Goal: Find specific page/section: Find specific page/section

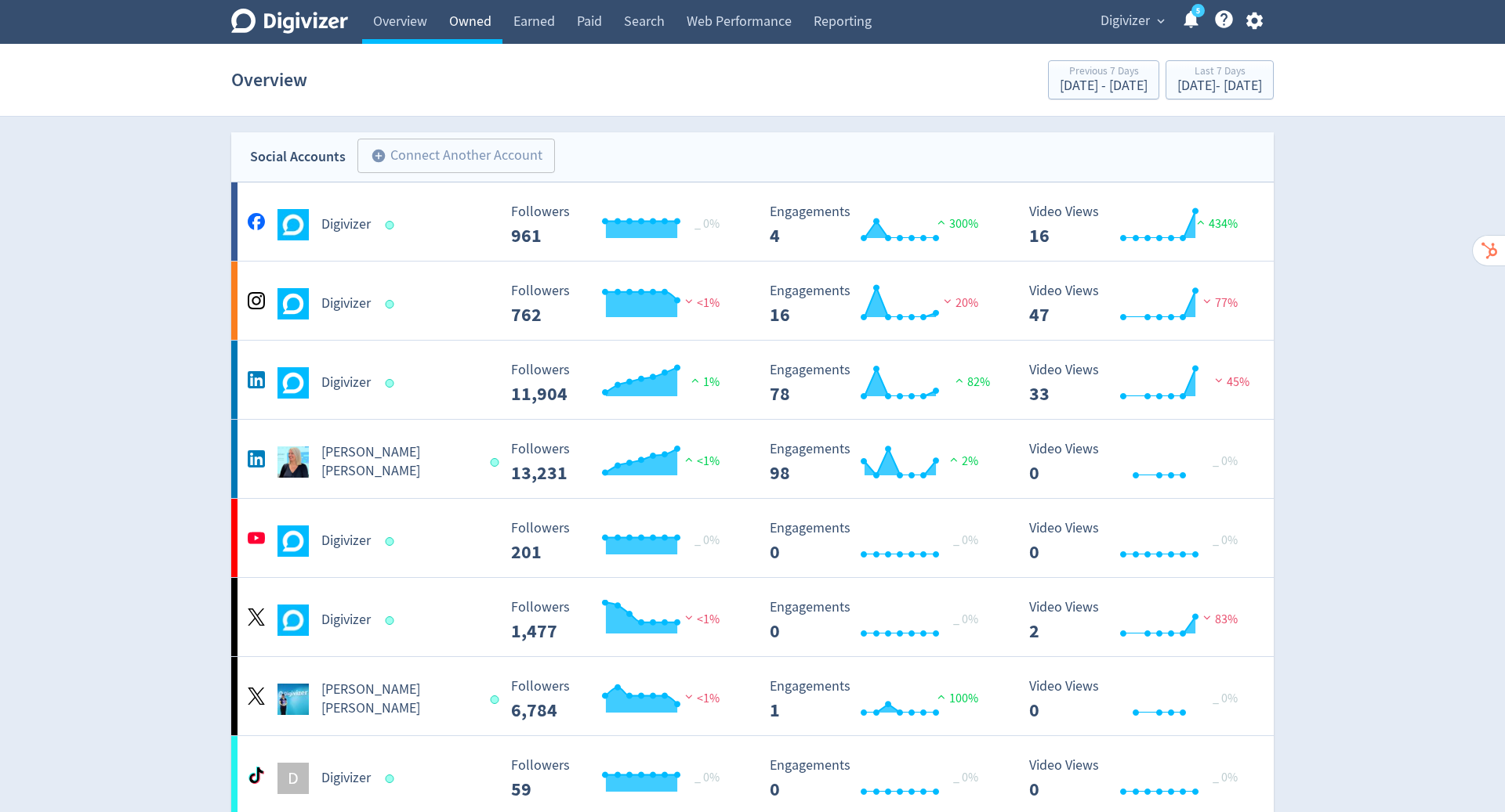
click at [477, 24] on link "Owned" at bounding box center [470, 22] width 64 height 44
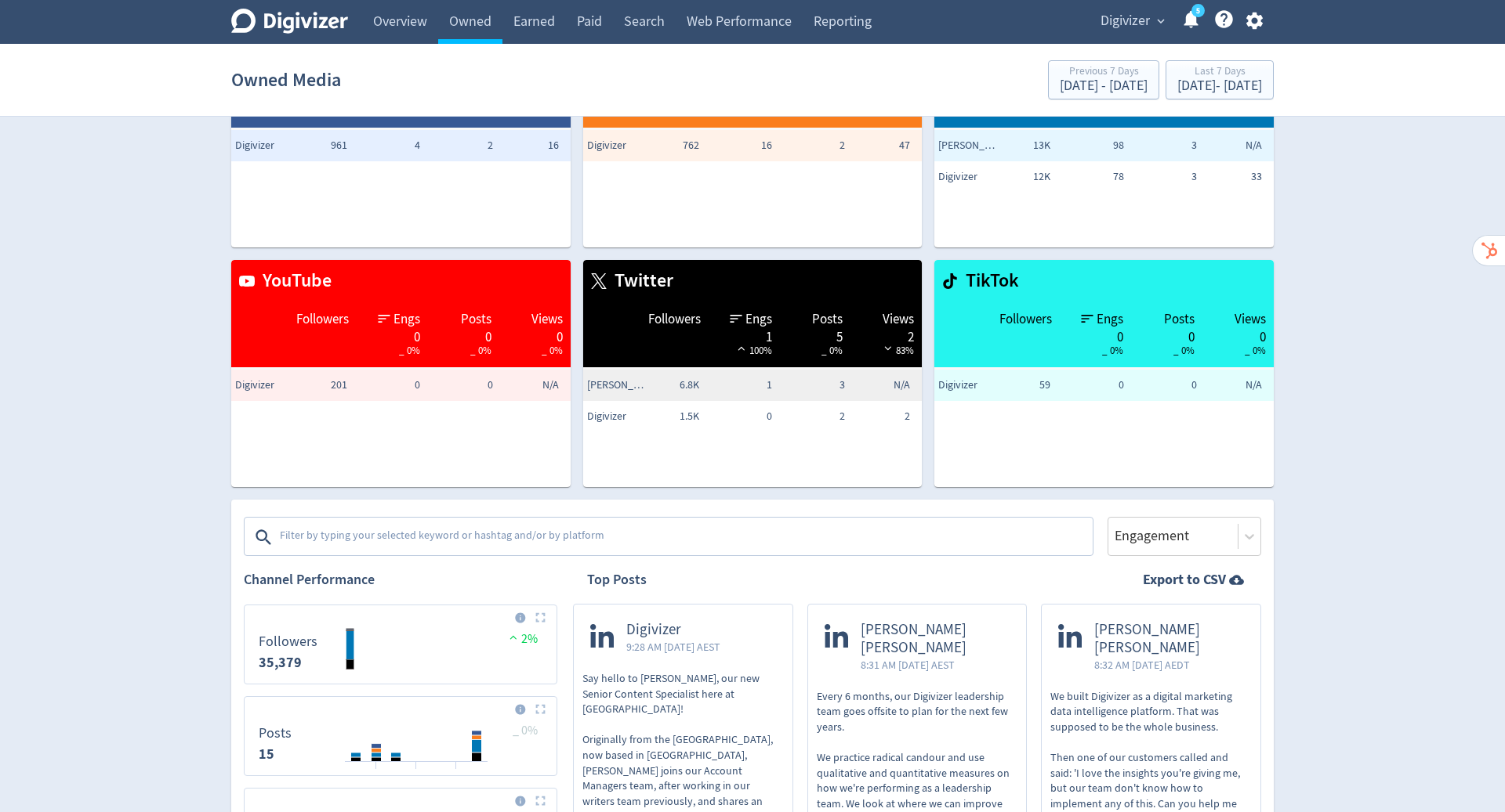
scroll to position [215, 0]
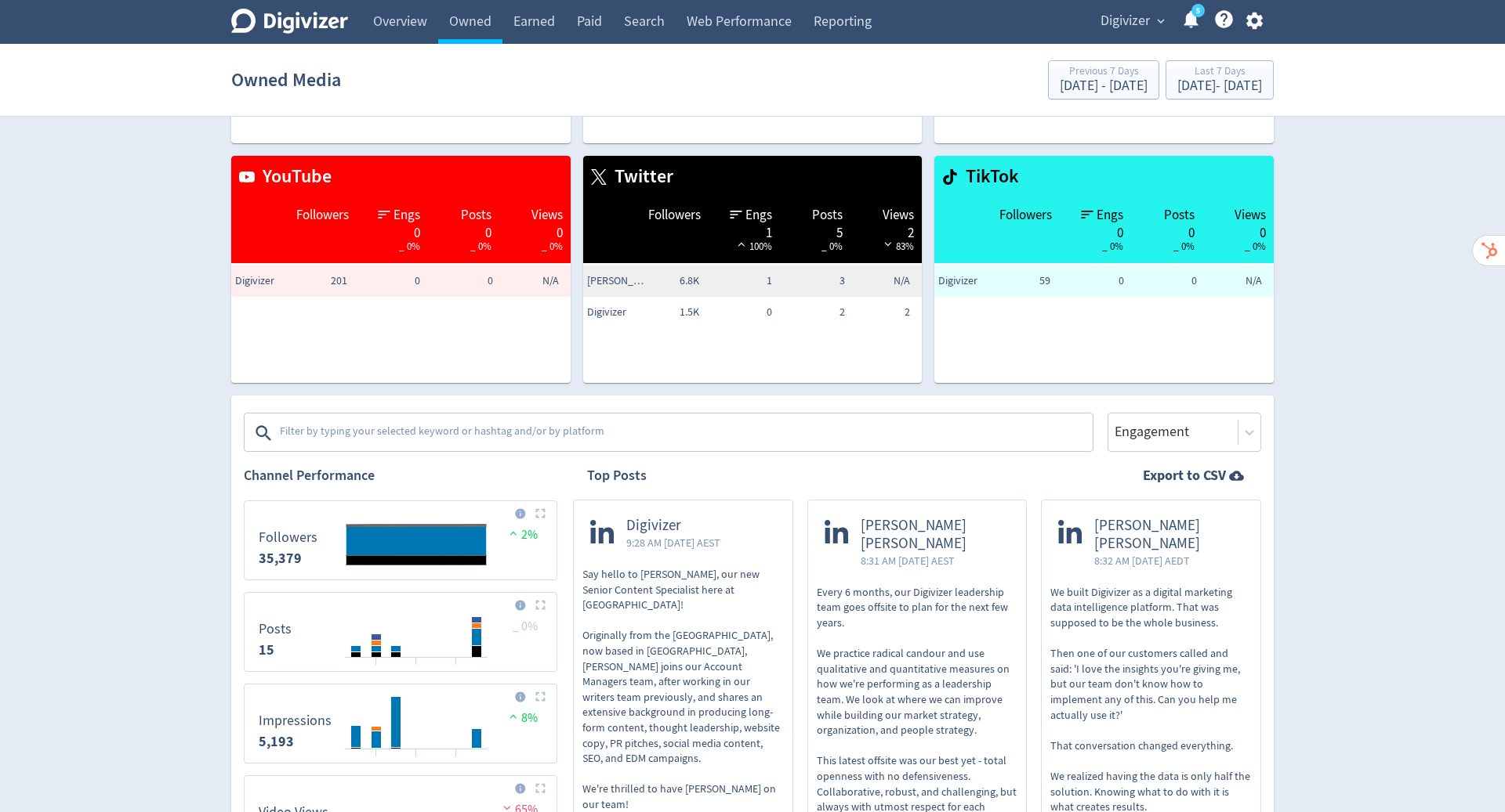
click at [484, 435] on textarea at bounding box center [684, 434] width 812 height 32
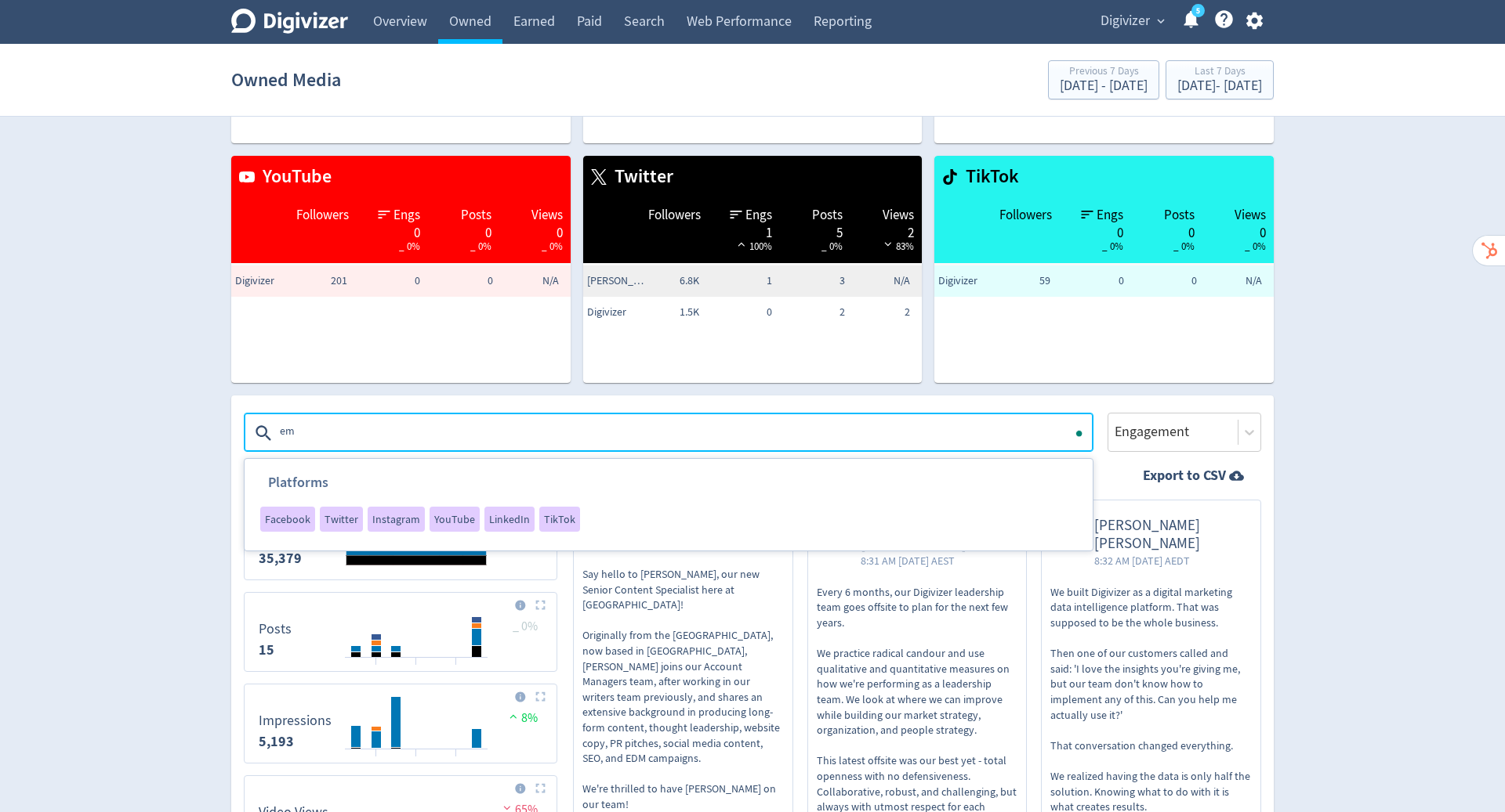
type textarea "e"
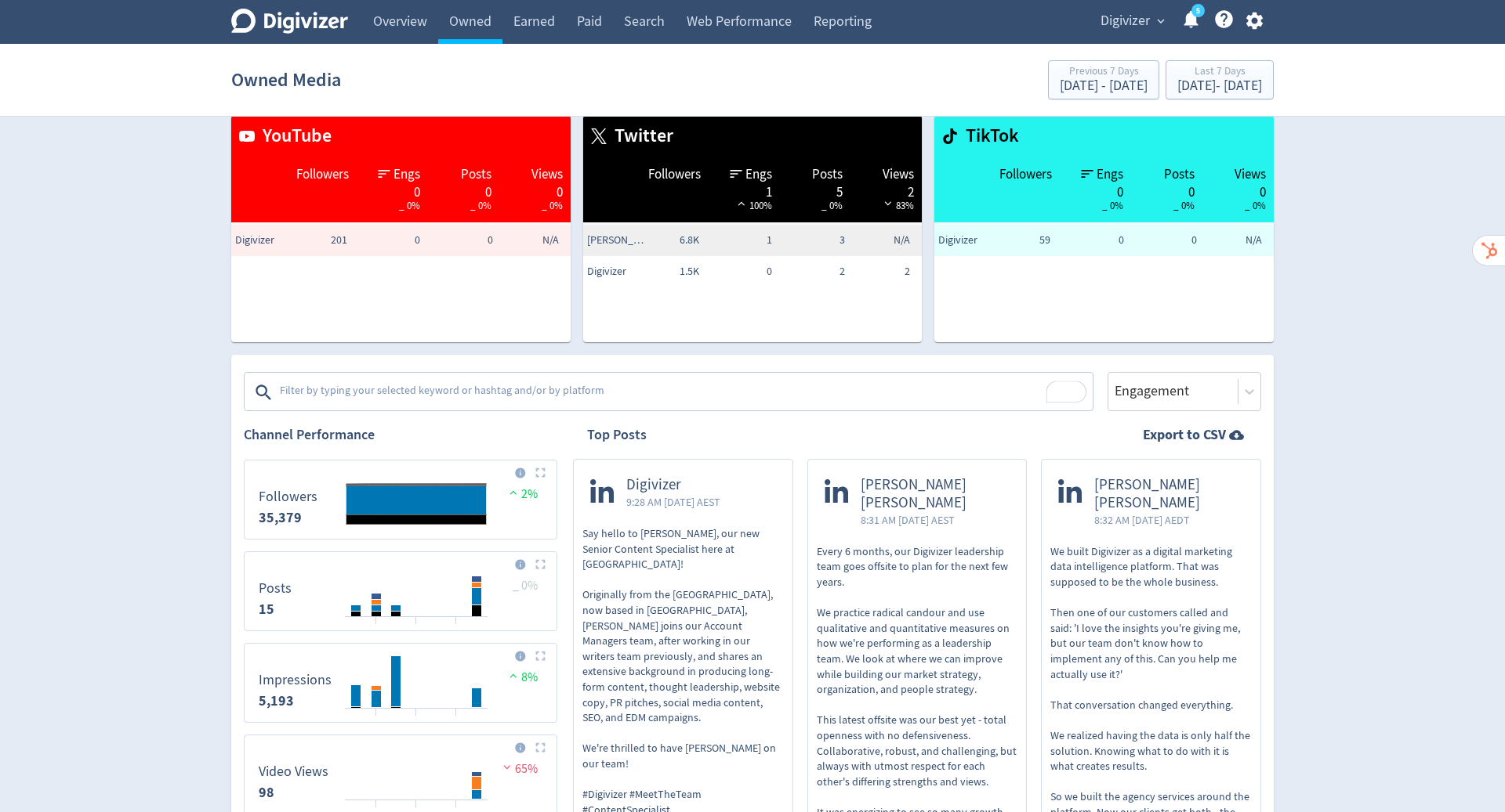
scroll to position [257, 0]
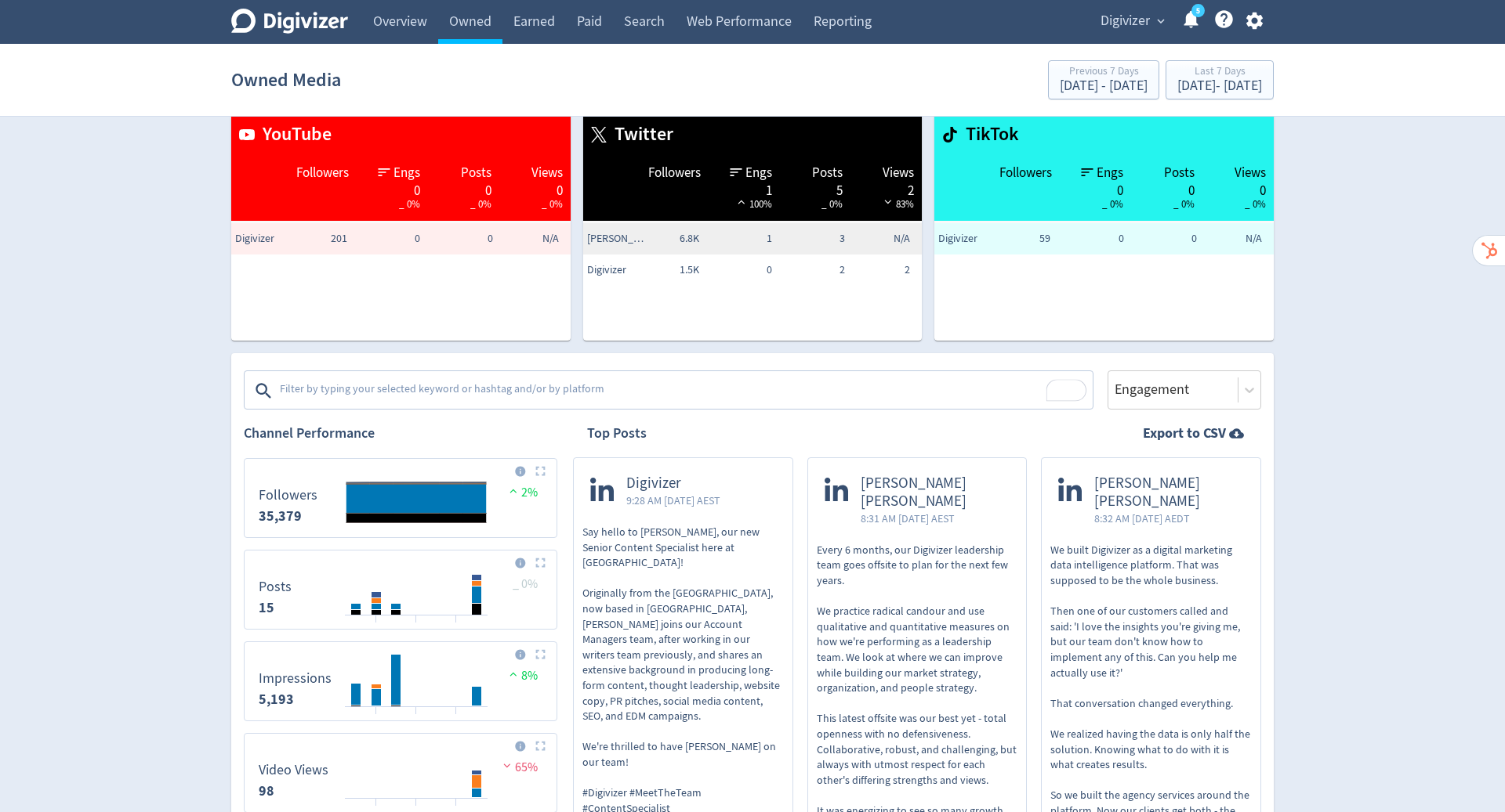
click at [767, 385] on textarea "To enrich screen reader interactions, please activate Accessibility in Grammarl…" at bounding box center [684, 391] width 812 height 32
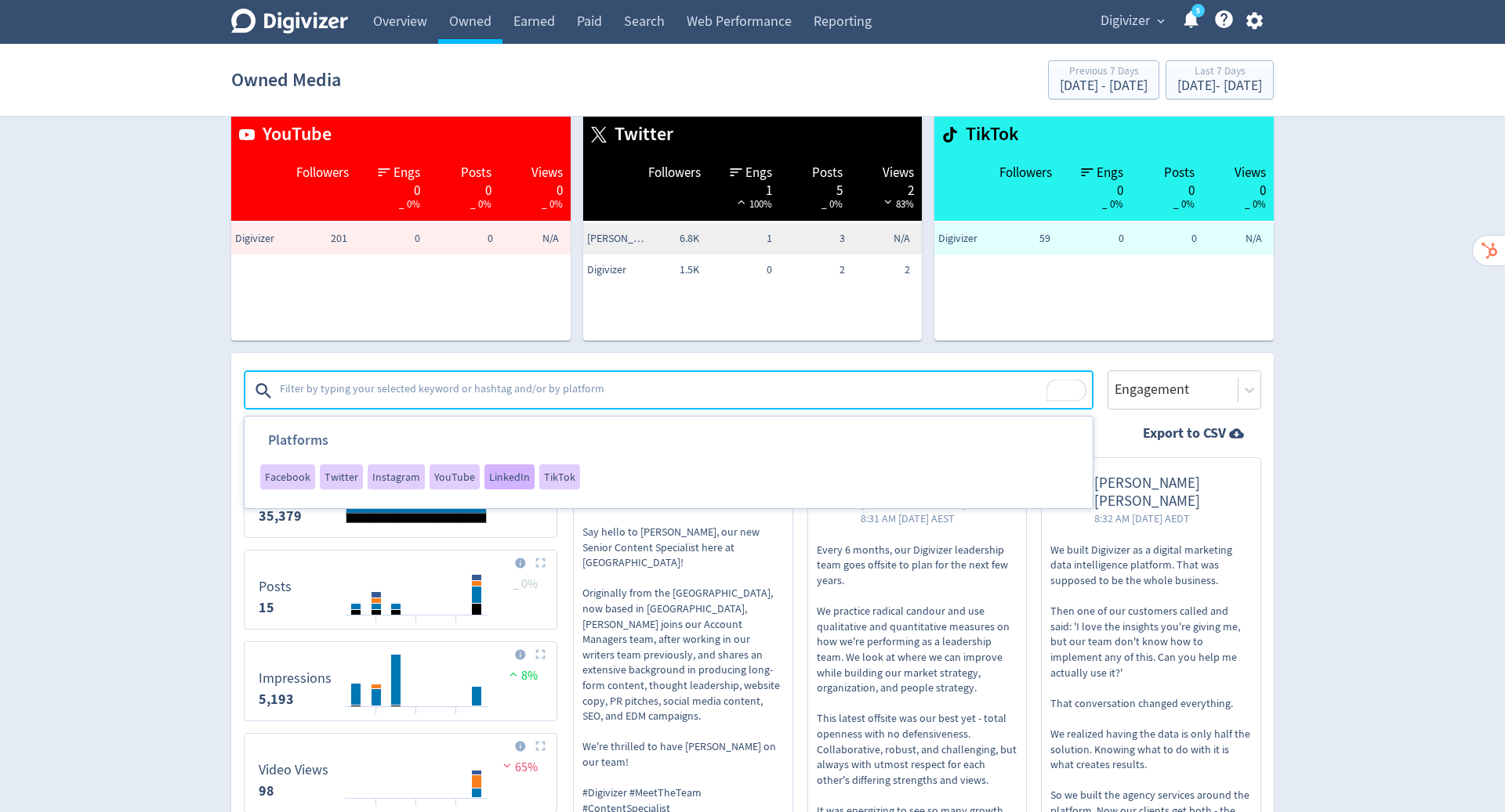
click at [489, 478] on span "LinkedIn" at bounding box center [510, 477] width 40 height 11
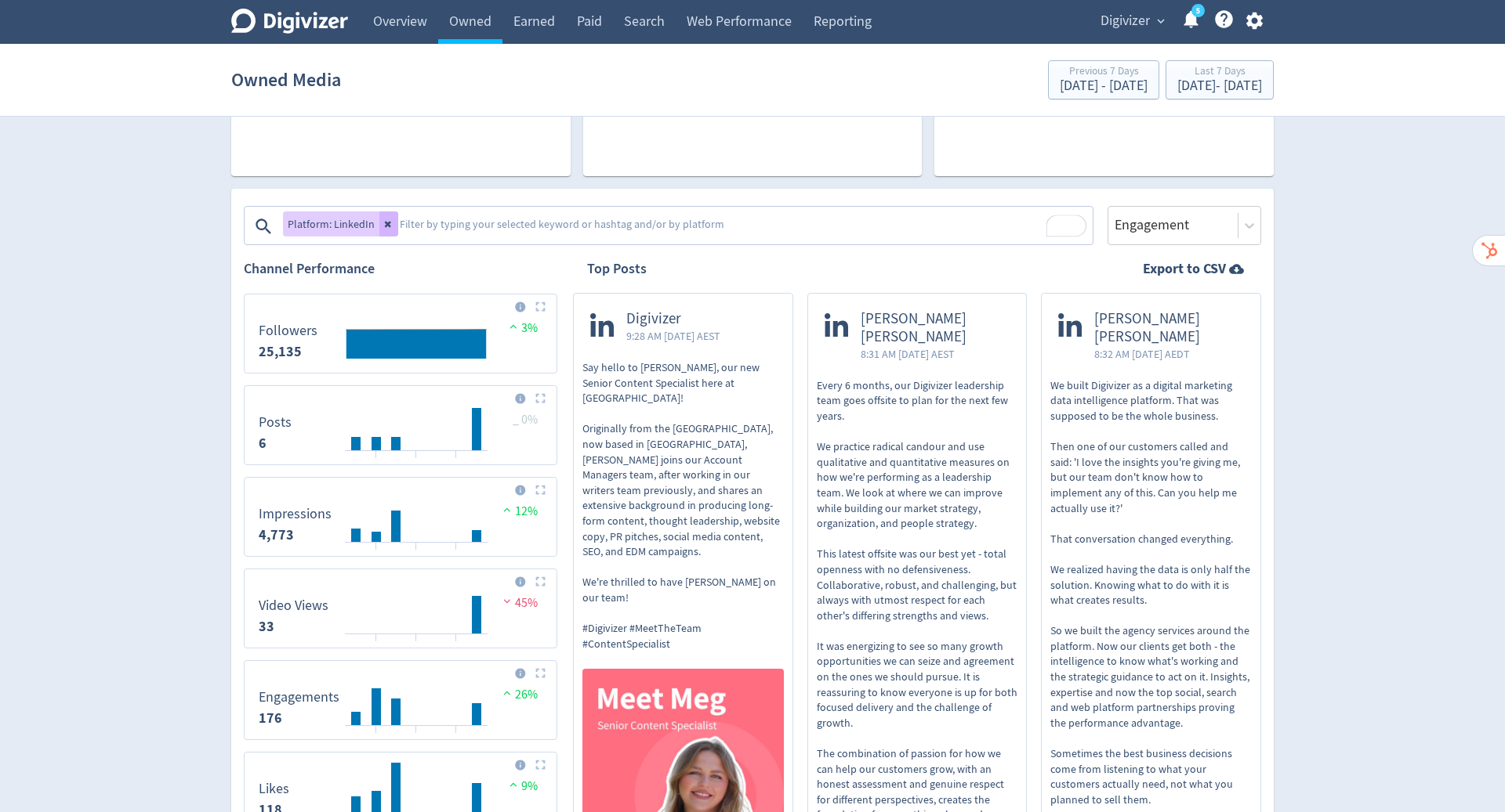
scroll to position [418, 0]
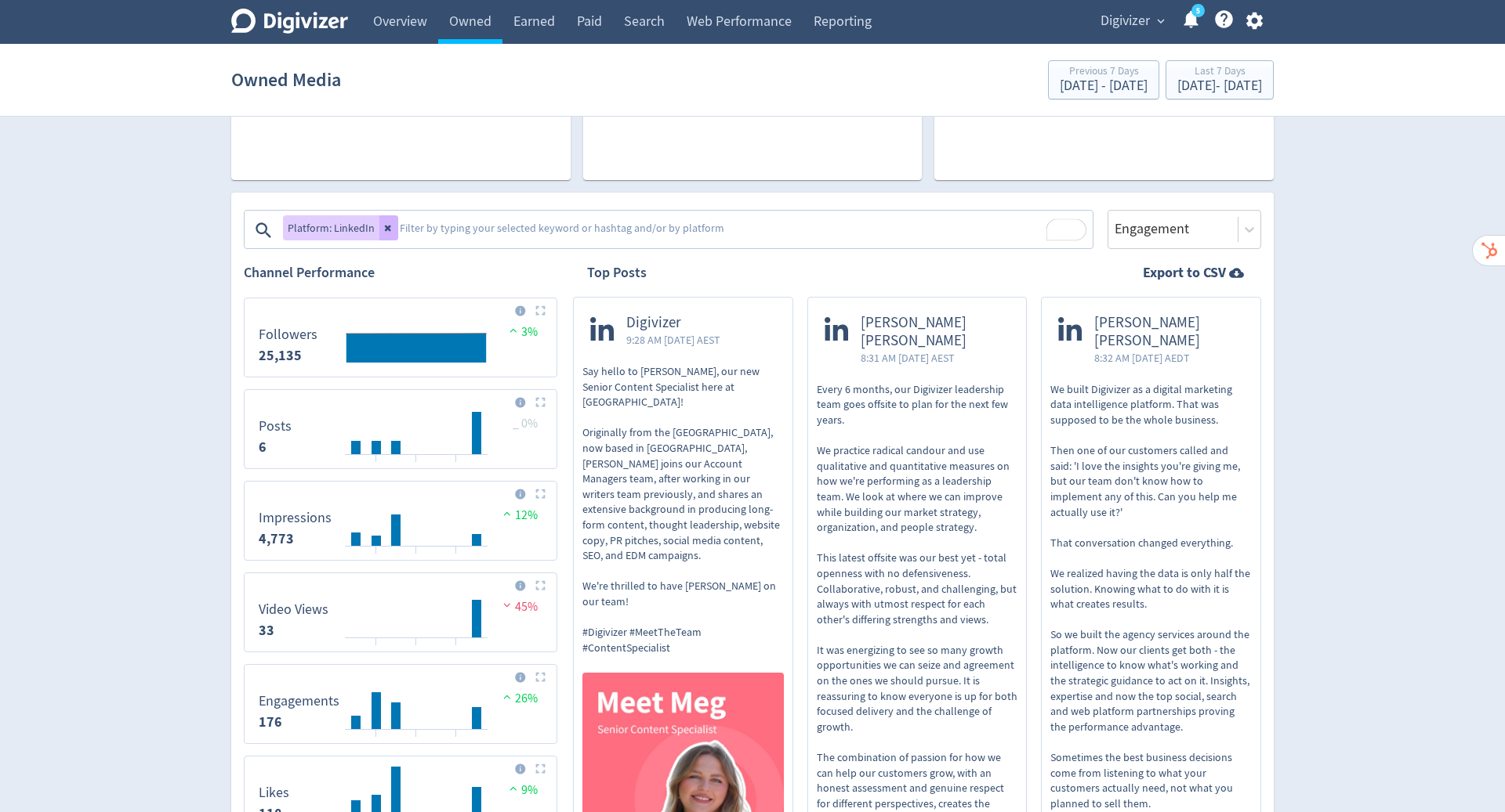
click at [540, 224] on textarea "To enrich screen reader interactions, please activate Accessibility in Grammarl…" at bounding box center [744, 230] width 693 height 32
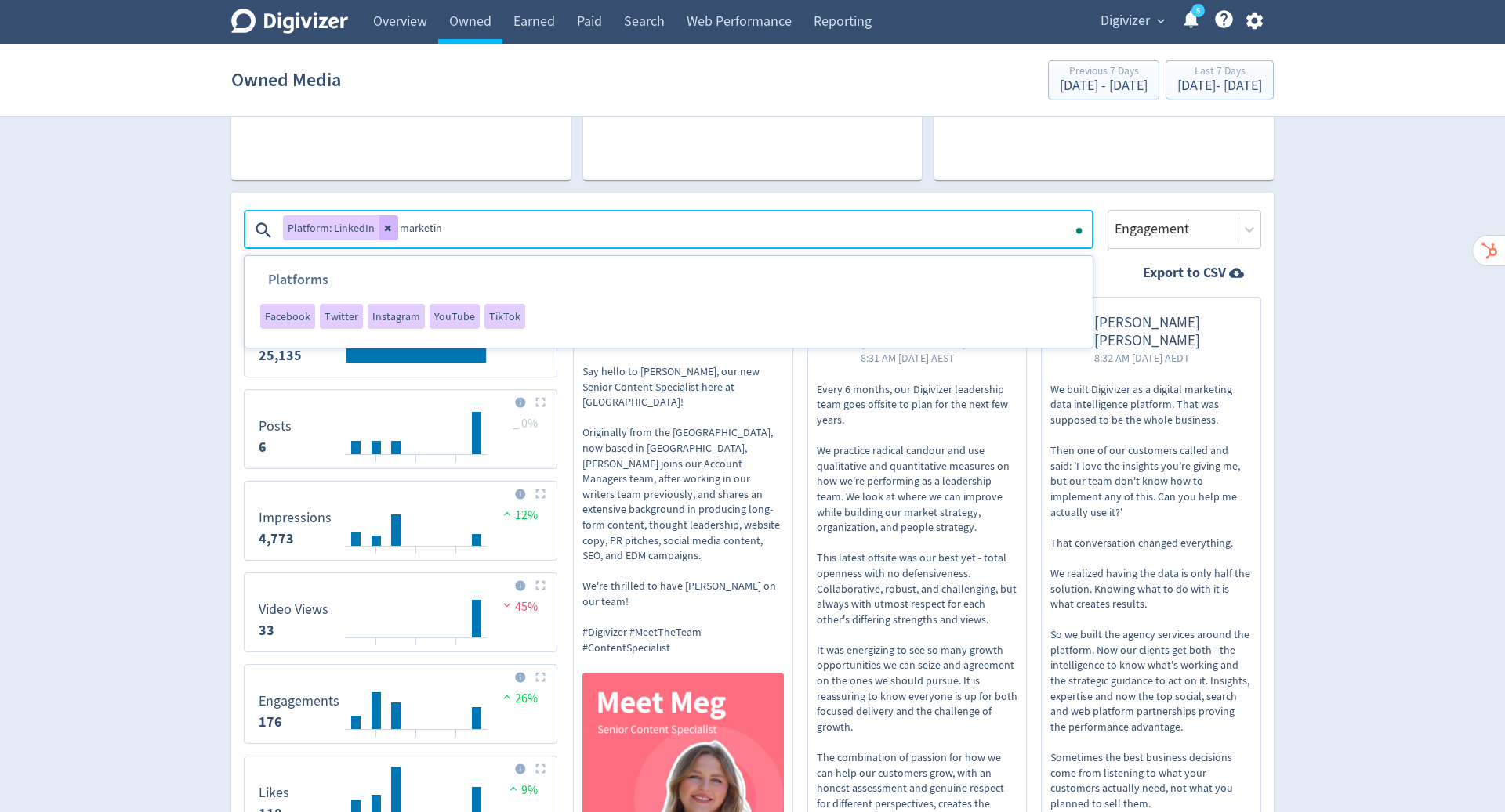
type textarea "marketing"
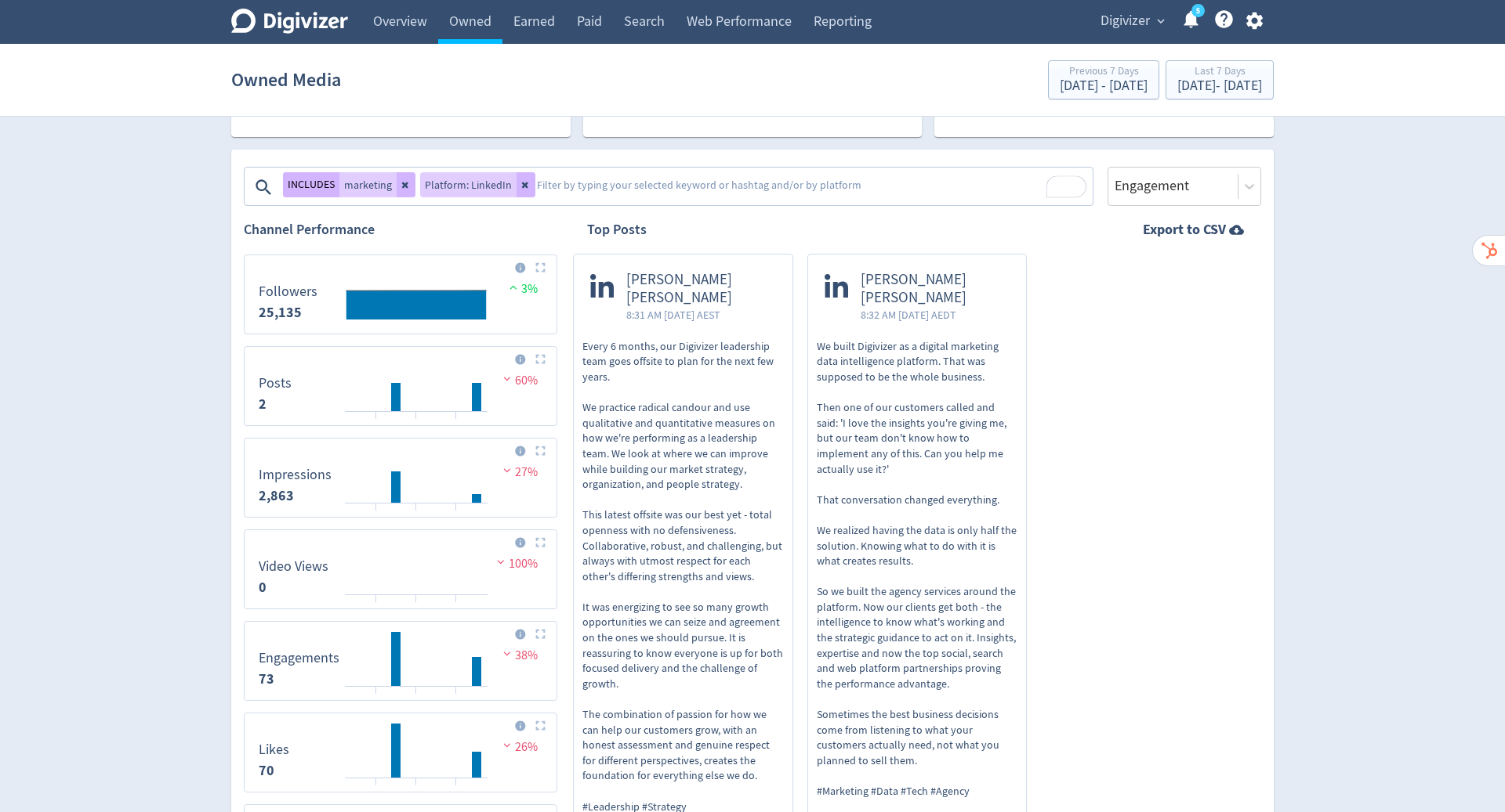
scroll to position [501, 0]
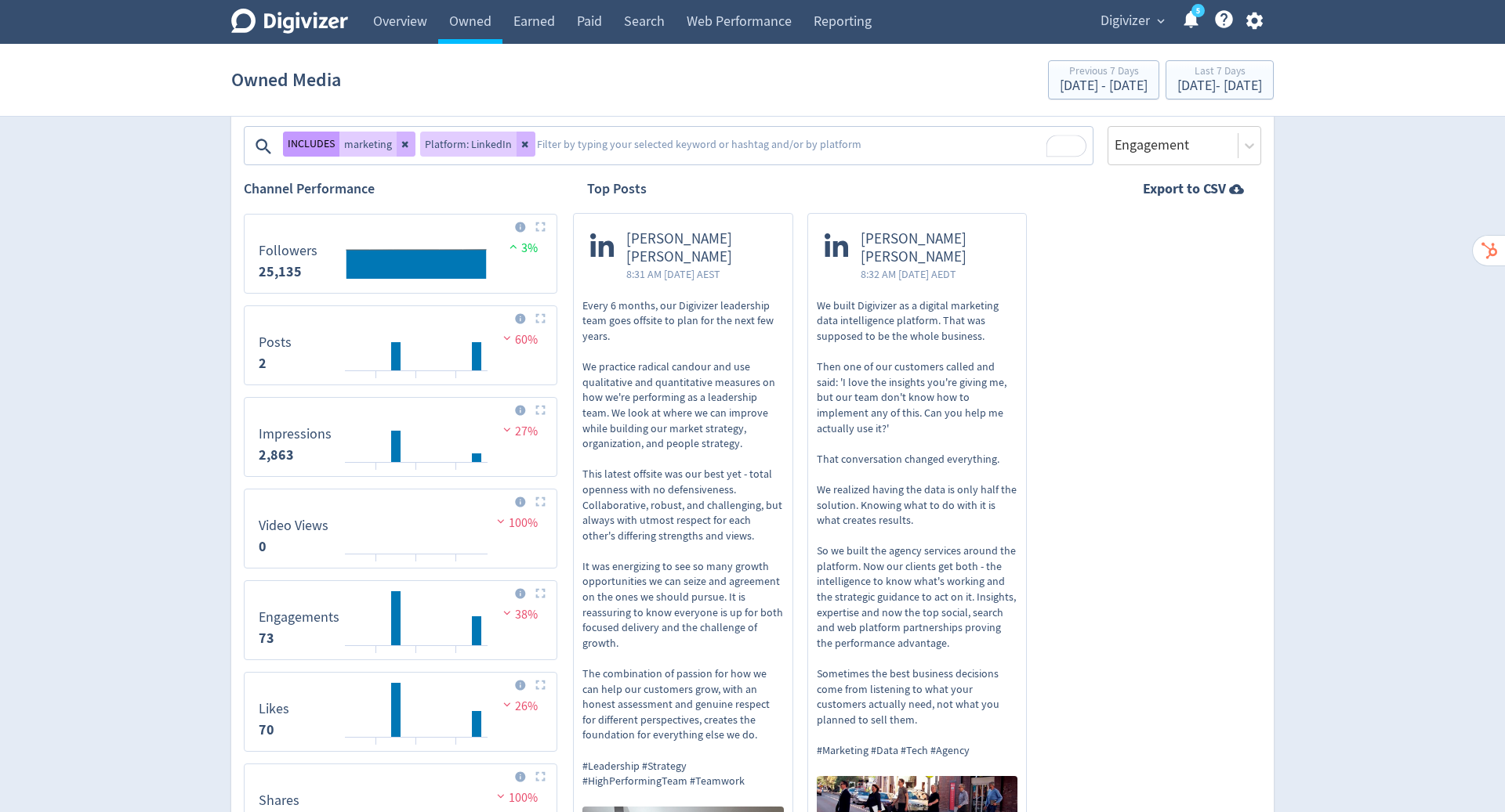
click at [318, 144] on button "INCLUDES" at bounding box center [311, 144] width 56 height 25
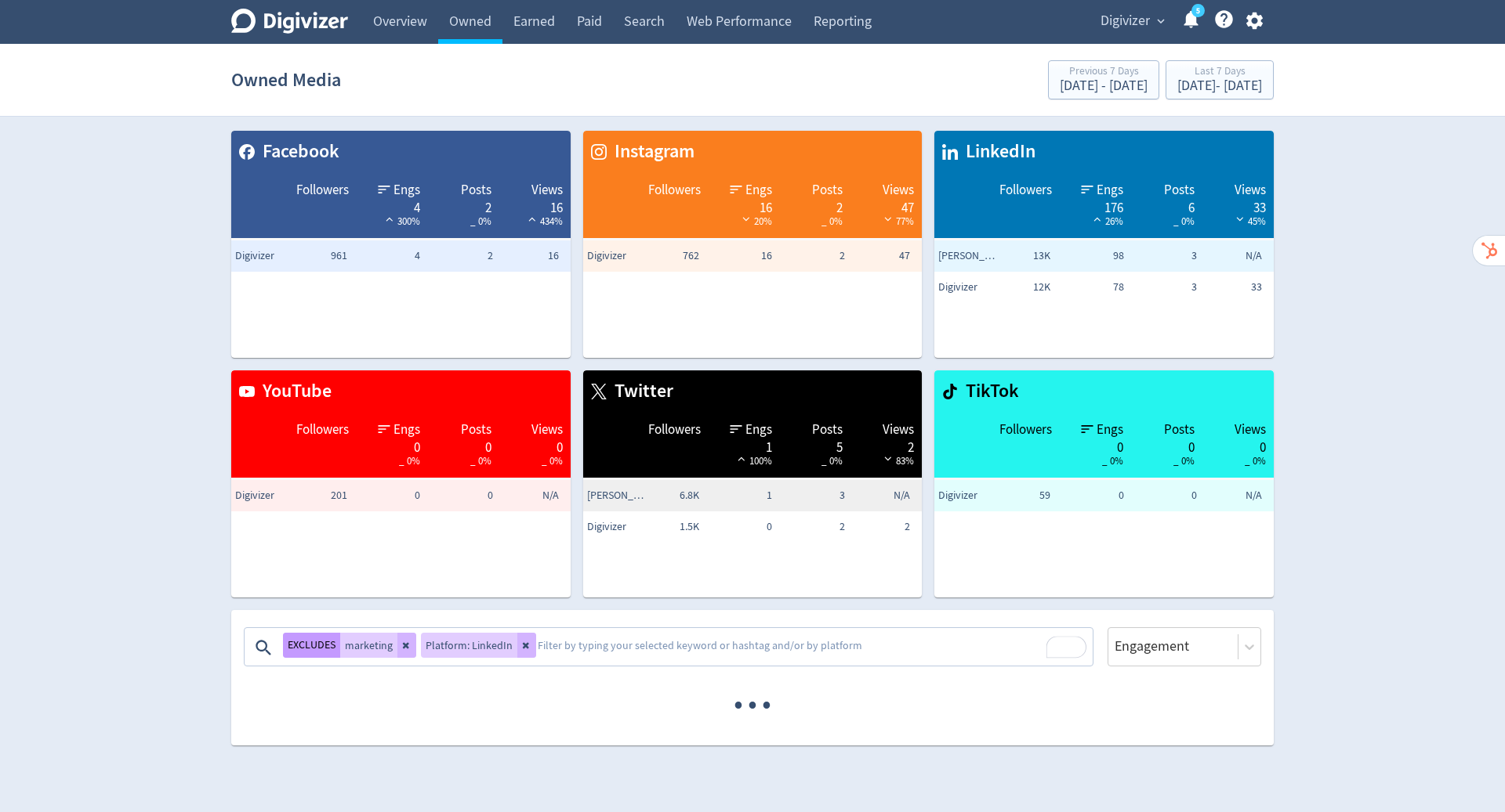
scroll to position [0, 0]
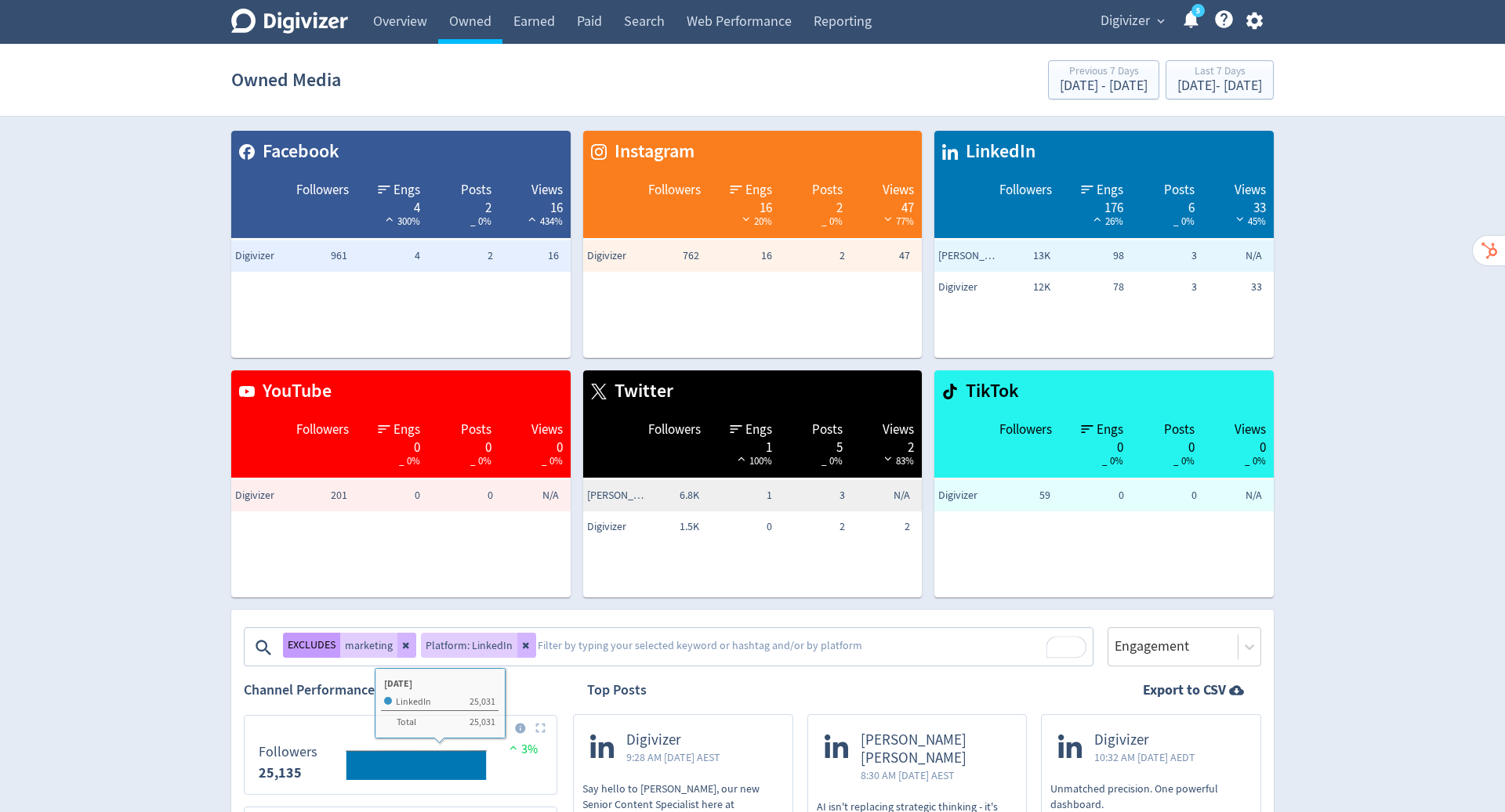
click at [318, 639] on button "EXCLUDES" at bounding box center [311, 646] width 57 height 25
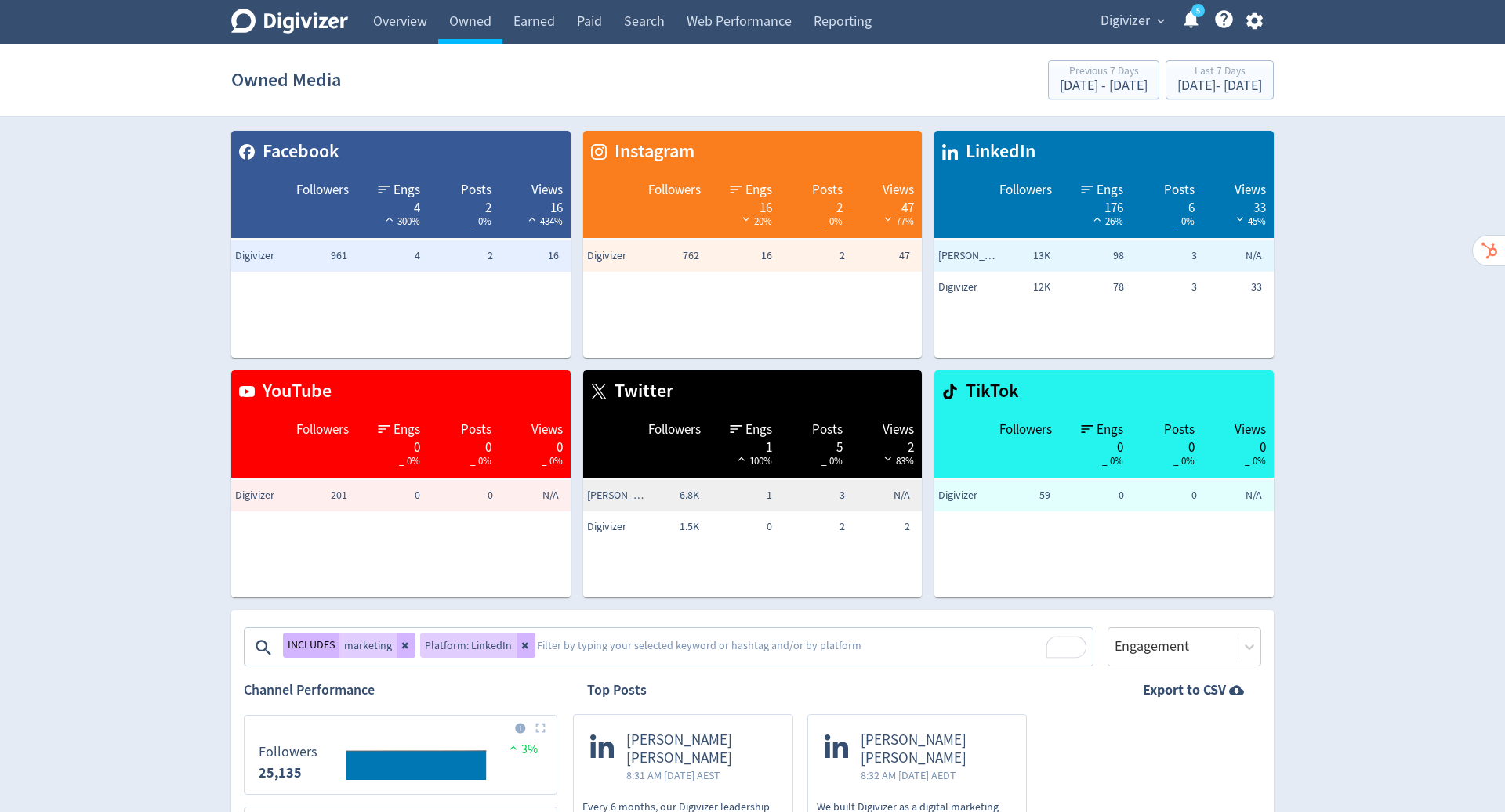
click at [392, 635] on div "INCLUDES marketing" at bounding box center [349, 646] width 133 height 25
click at [397, 647] on button at bounding box center [406, 646] width 18 height 25
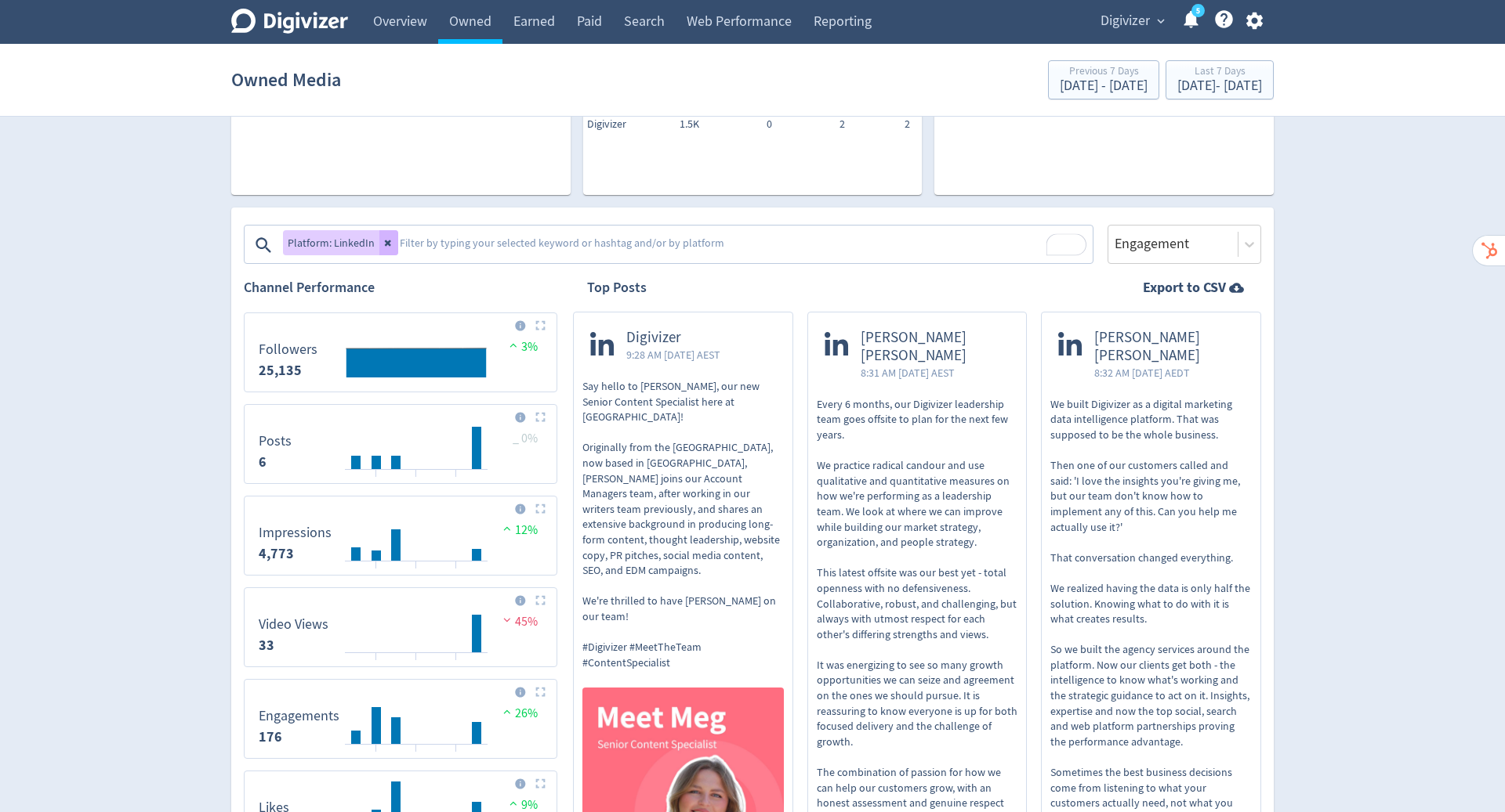
scroll to position [415, 0]
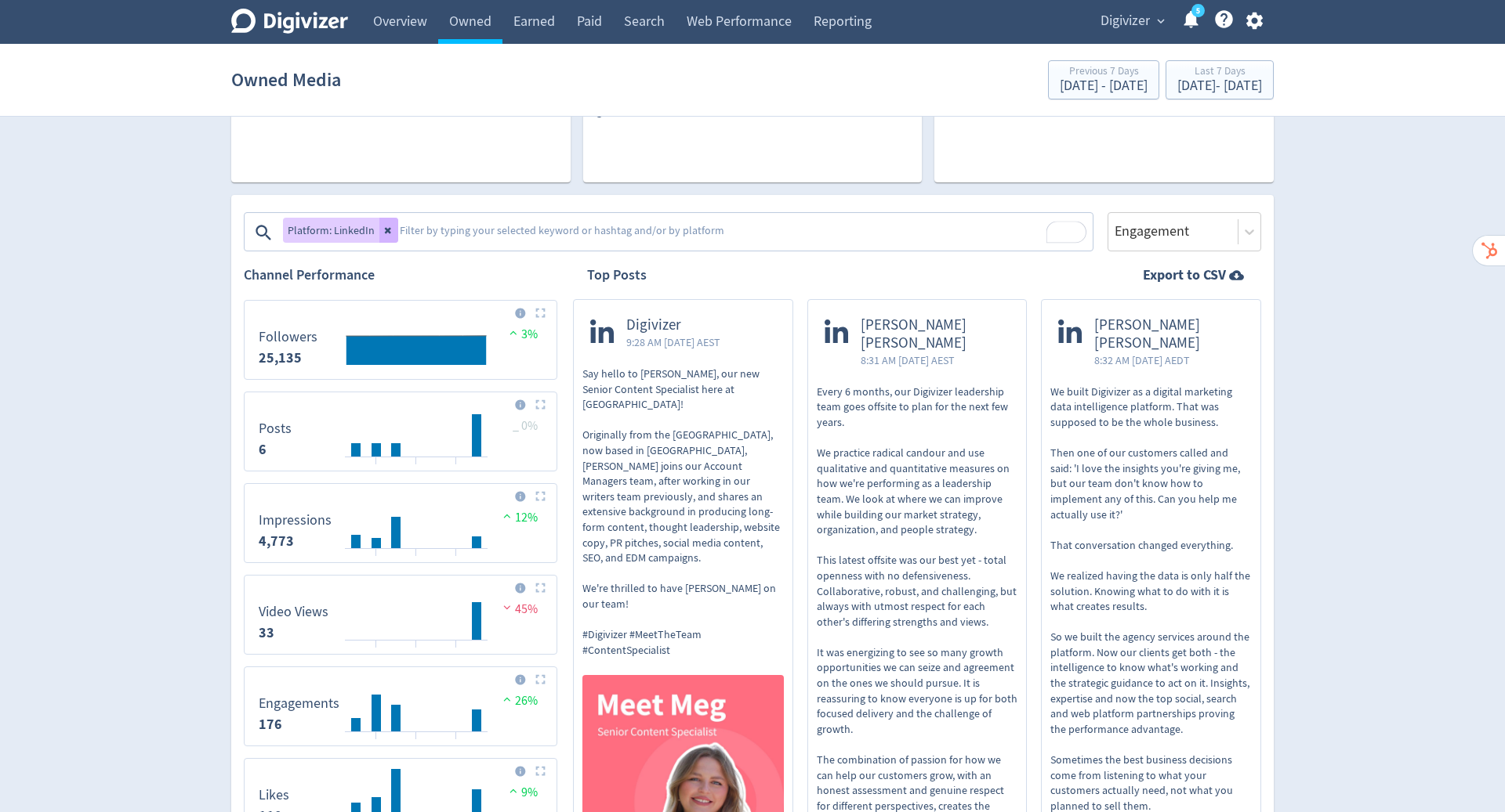
click at [436, 230] on textarea "To enrich screen reader interactions, please activate Accessibility in Grammarl…" at bounding box center [744, 233] width 693 height 32
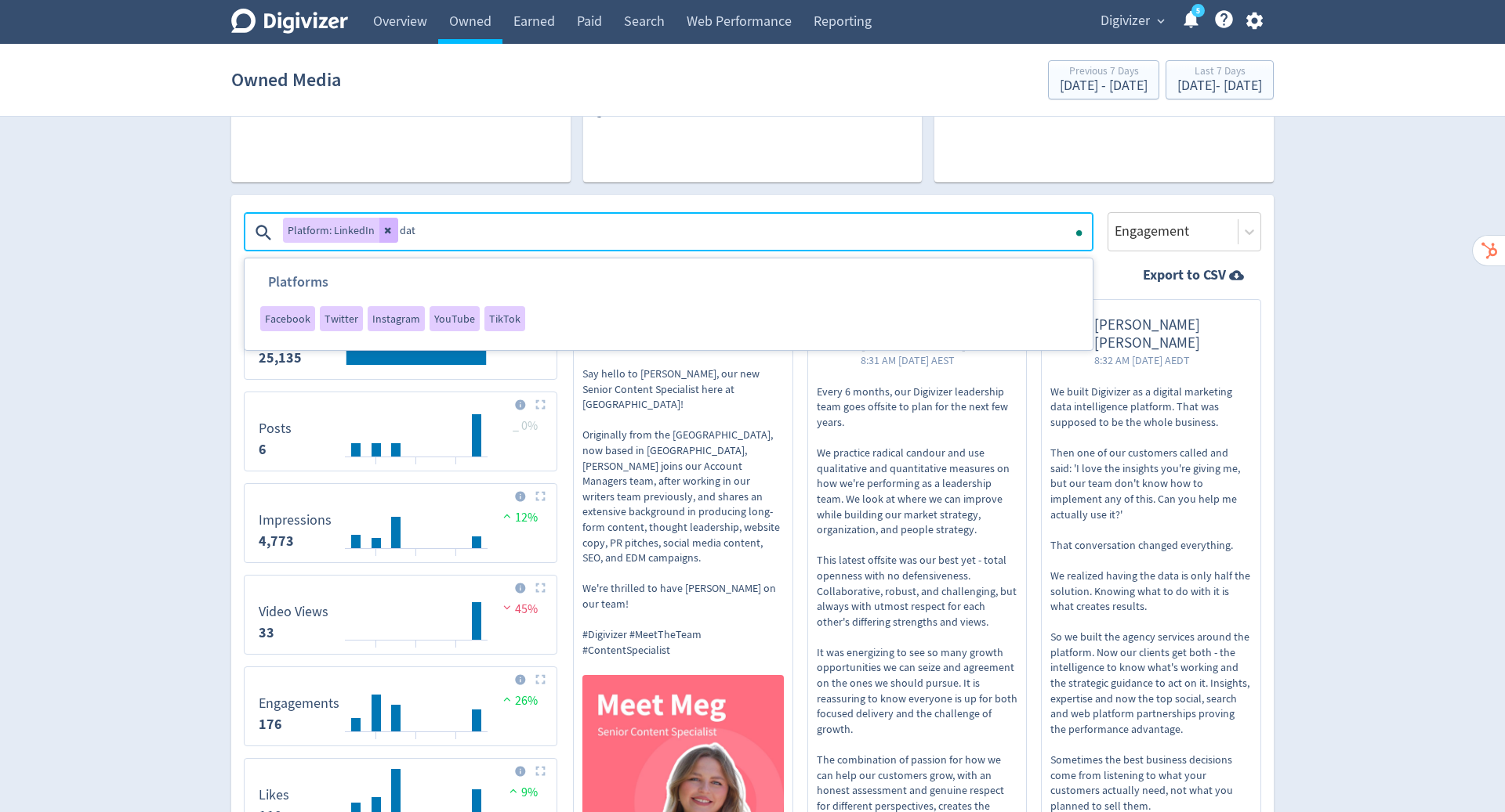
type textarea "data"
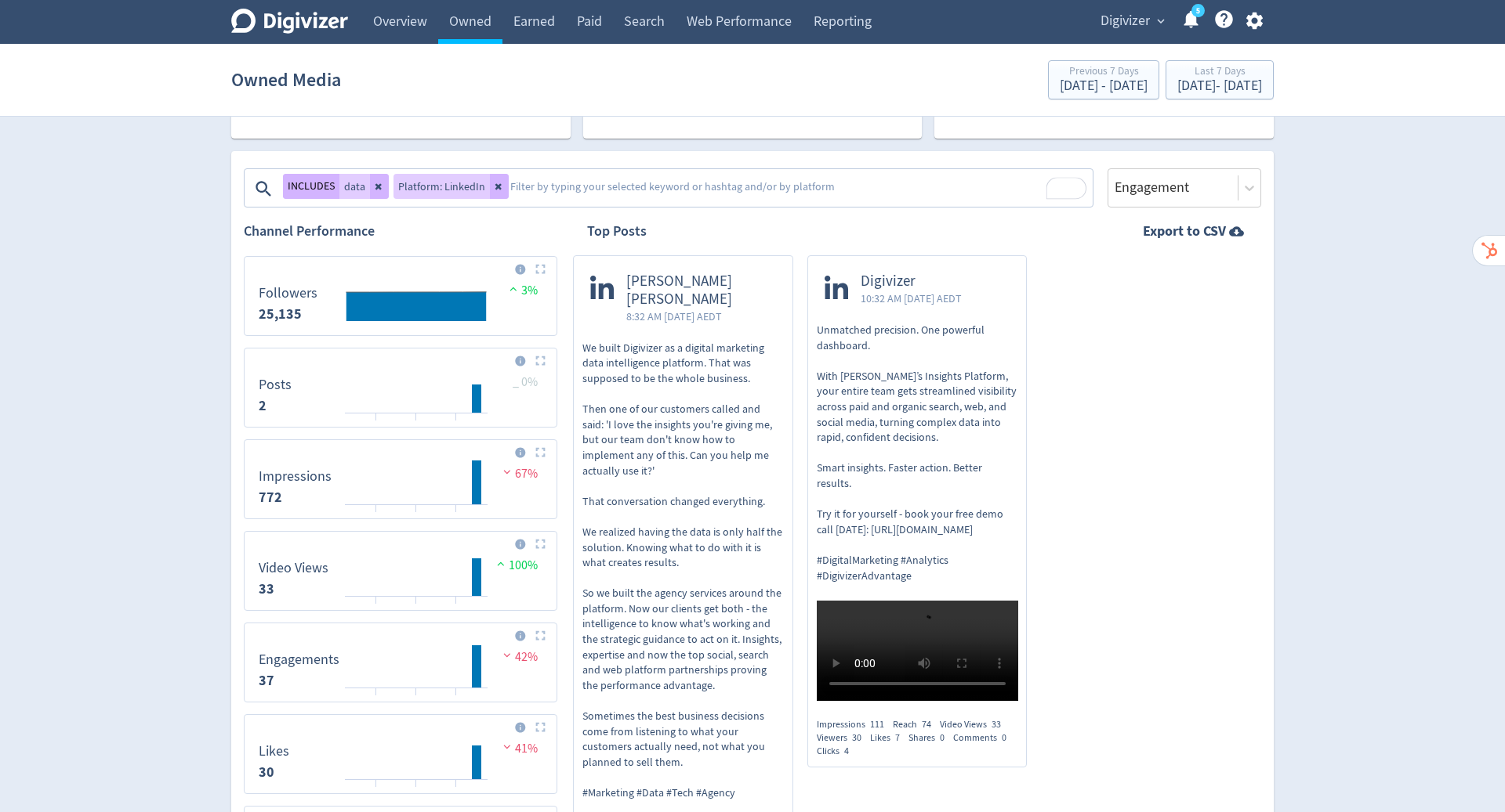
scroll to position [457, 0]
